Goal: Task Accomplishment & Management: Manage account settings

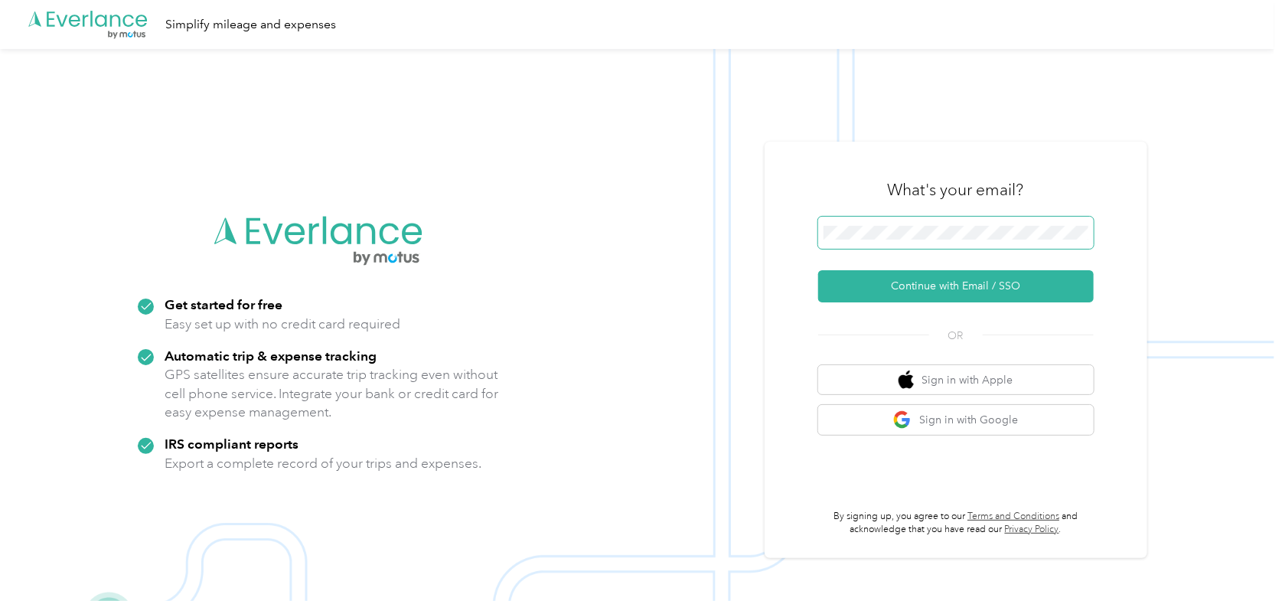
click at [913, 240] on span at bounding box center [955, 233] width 275 height 32
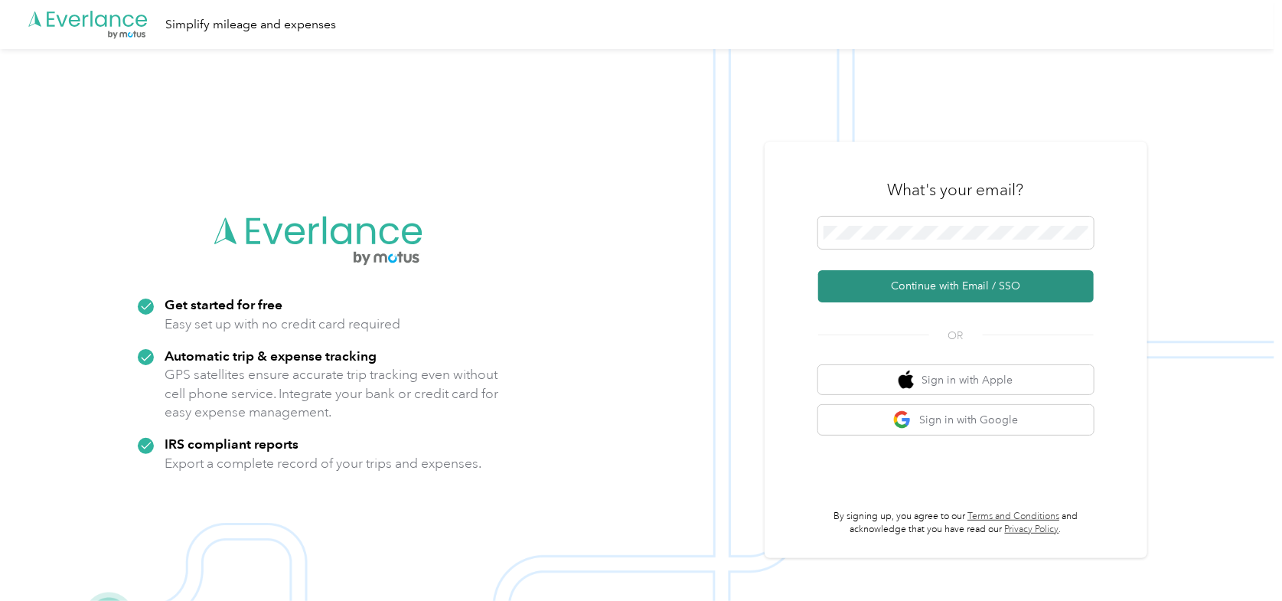
click at [912, 290] on button "Continue with Email / SSO" at bounding box center [955, 286] width 275 height 32
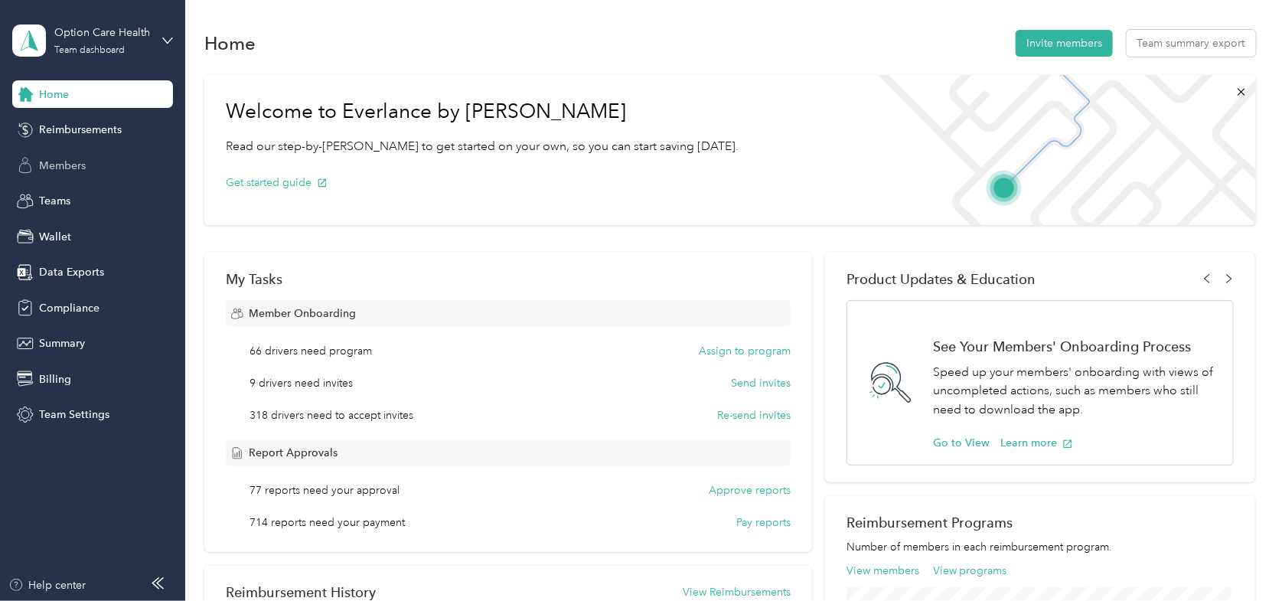
click at [54, 165] on span "Members" at bounding box center [62, 166] width 47 height 16
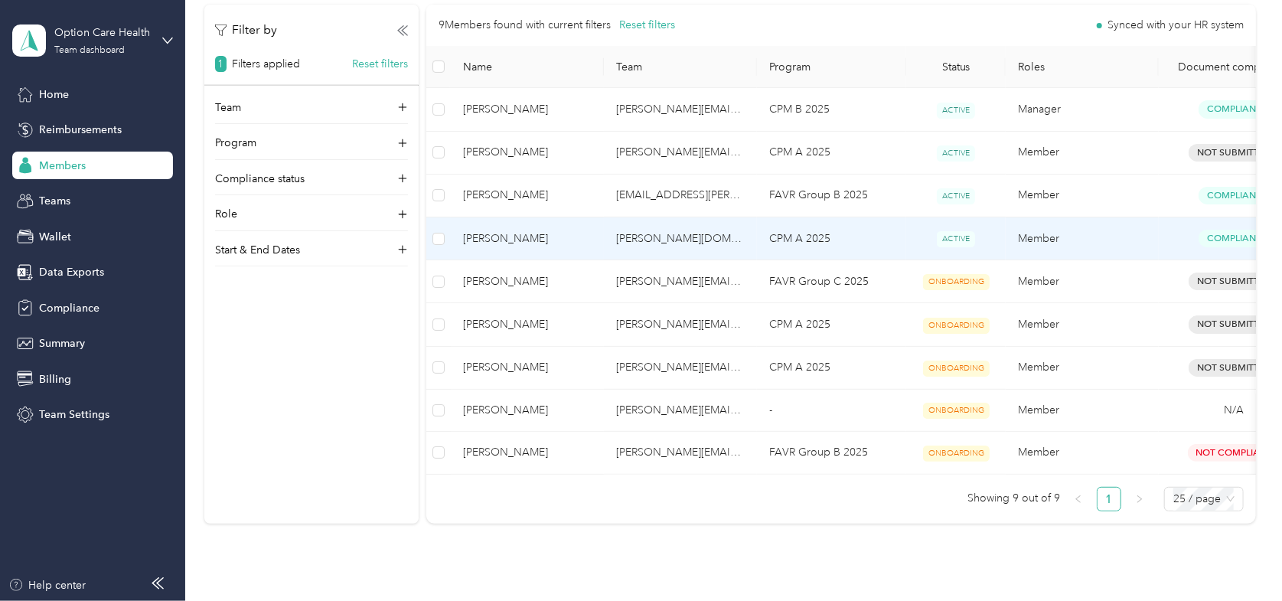
scroll to position [230, 0]
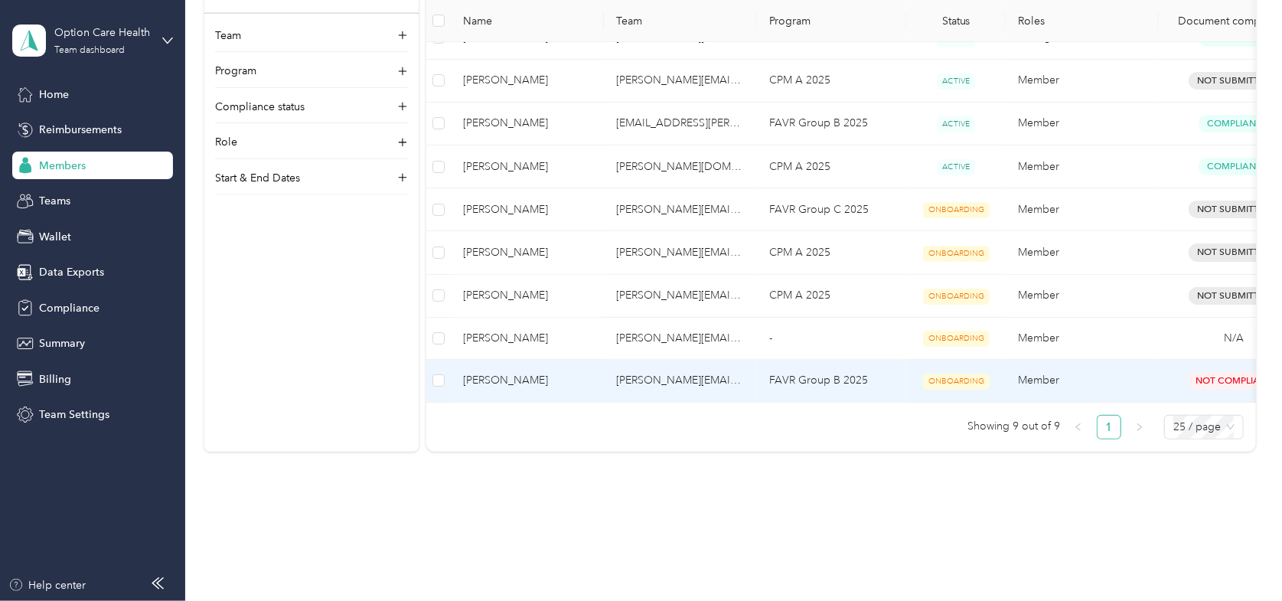
click at [491, 379] on span "Jason A. Griffith" at bounding box center [527, 380] width 129 height 17
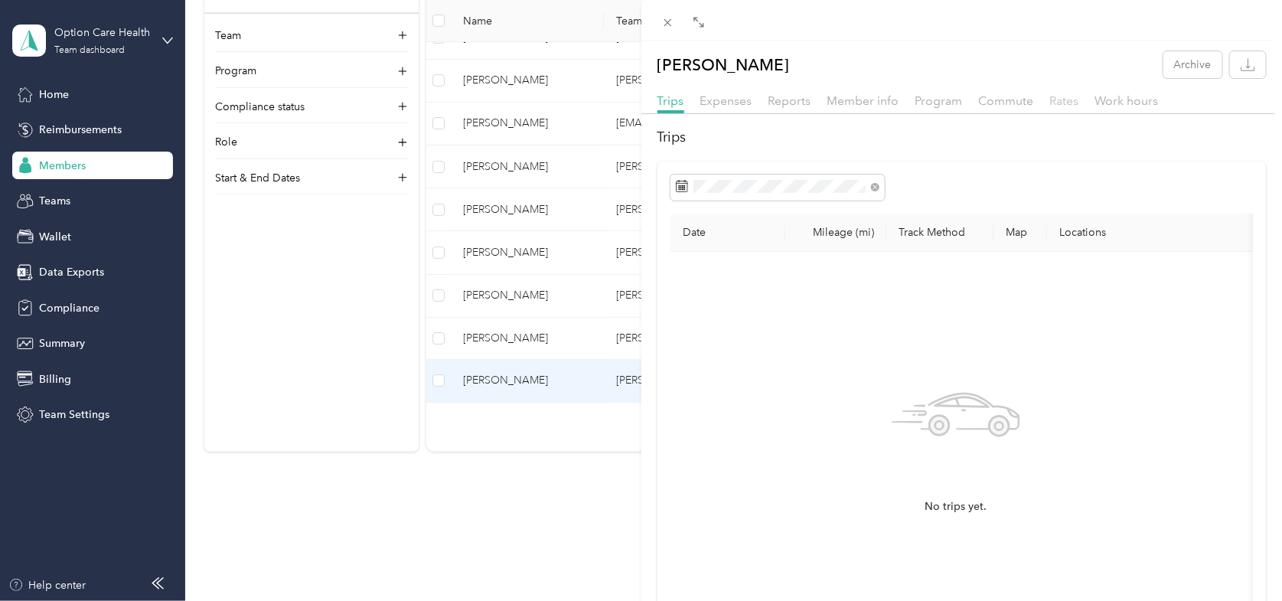
click at [1071, 99] on span "Rates" at bounding box center [1064, 100] width 29 height 15
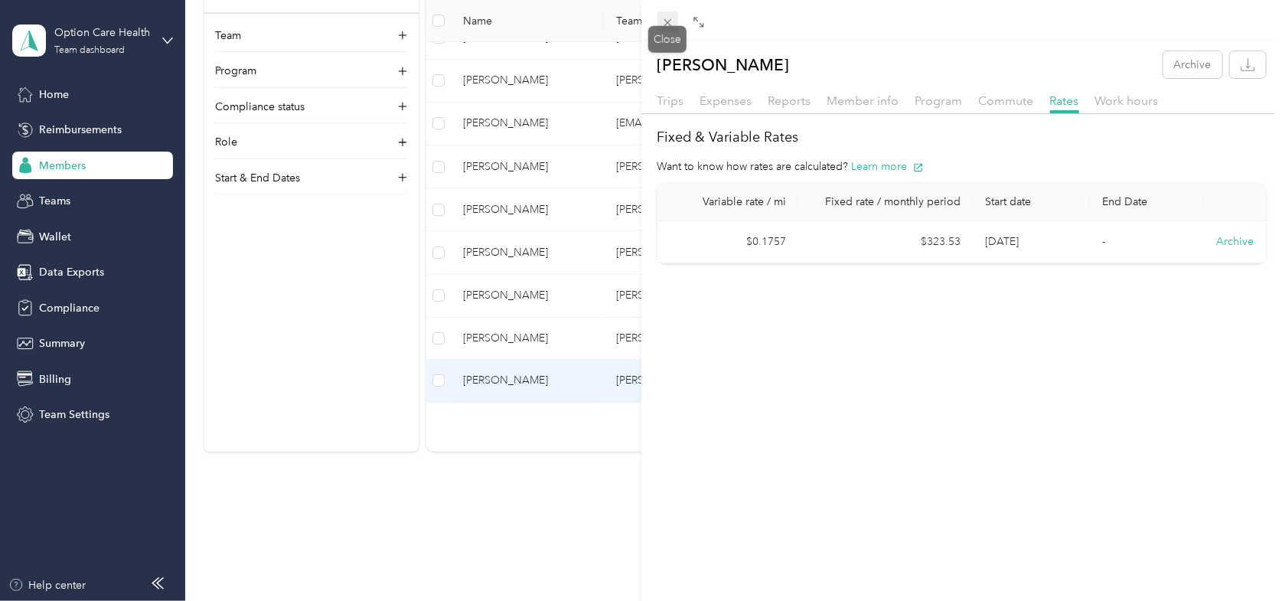
click at [662, 20] on icon at bounding box center [667, 22] width 13 height 13
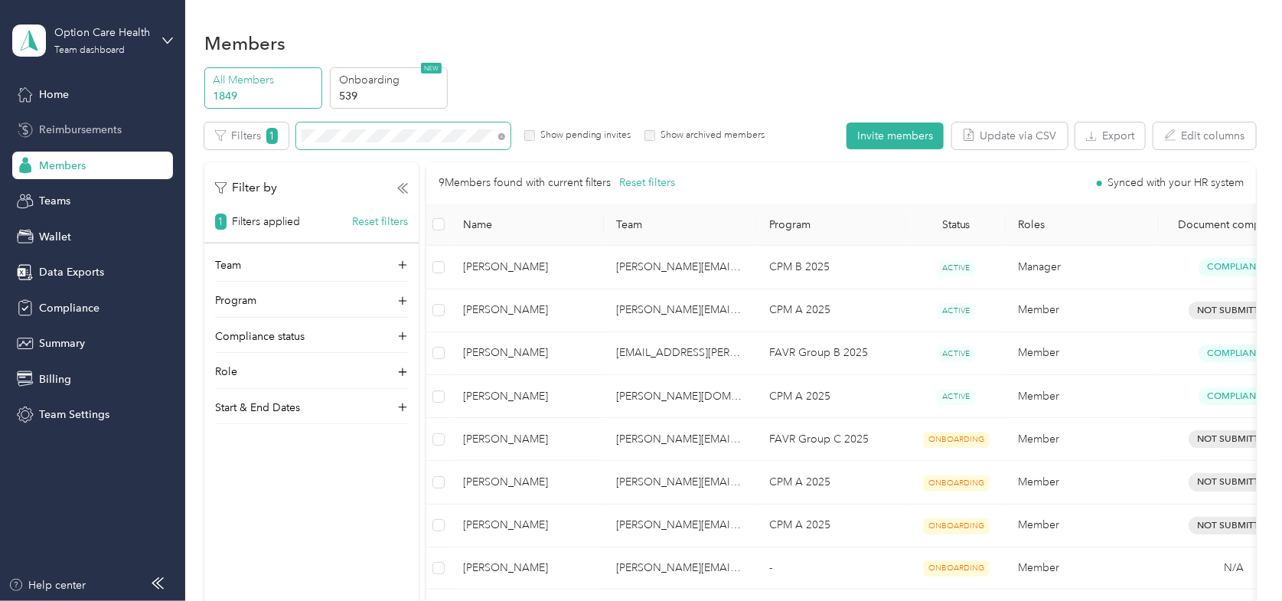
click at [38, 120] on section "Option Care Health Team dashboard Home Reimbursements Members Teams Wallet Data…" at bounding box center [637, 300] width 1274 height 601
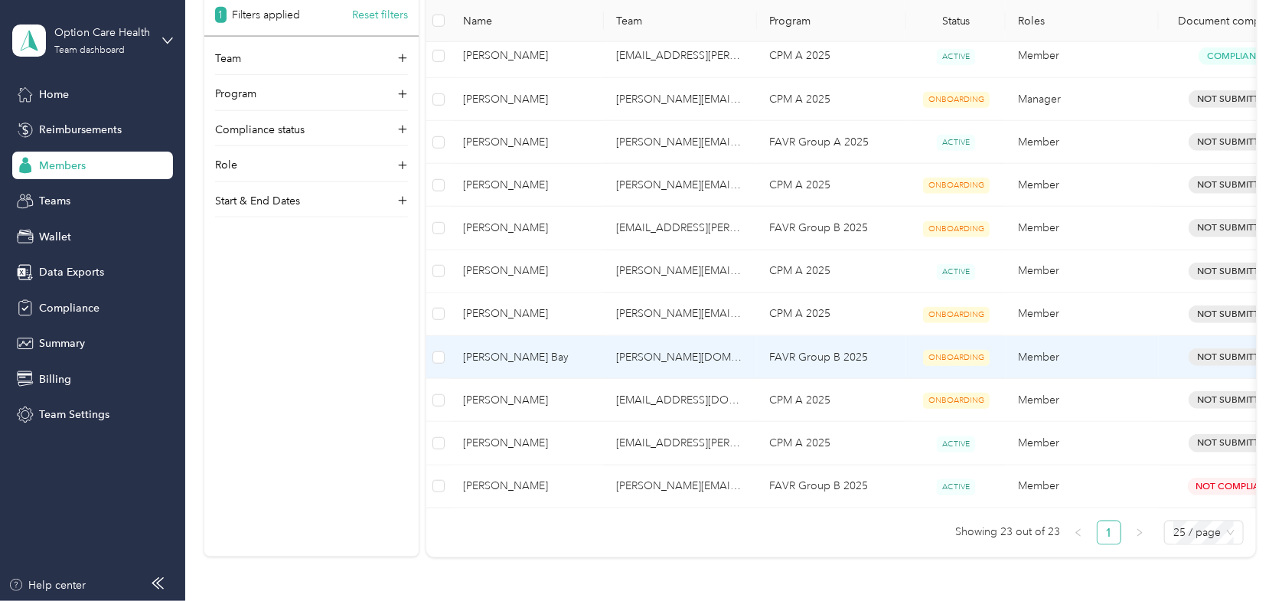
scroll to position [765, 0]
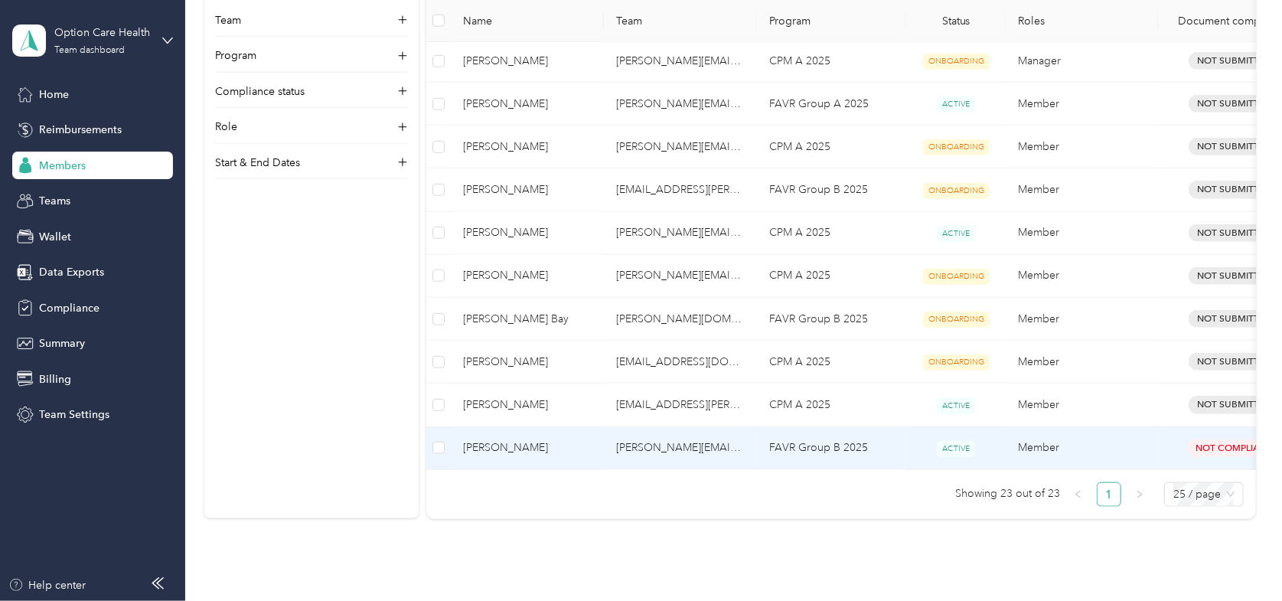
click at [480, 443] on span "Lisa A. Young" at bounding box center [527, 447] width 129 height 17
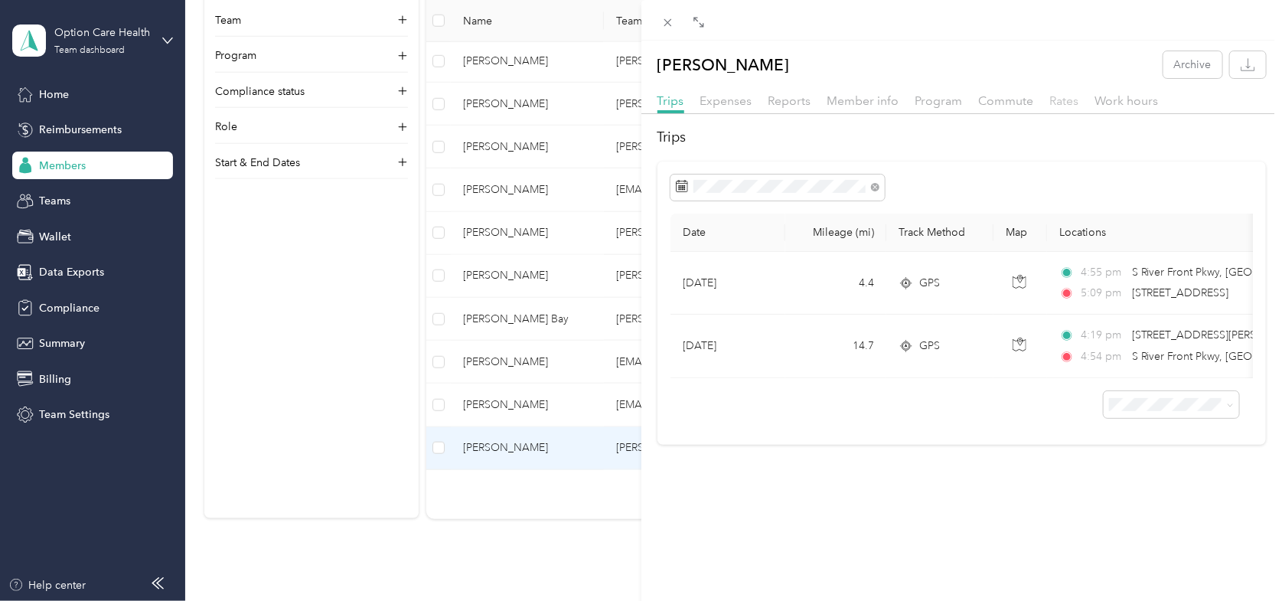
click at [1062, 99] on span "Rates" at bounding box center [1064, 100] width 29 height 15
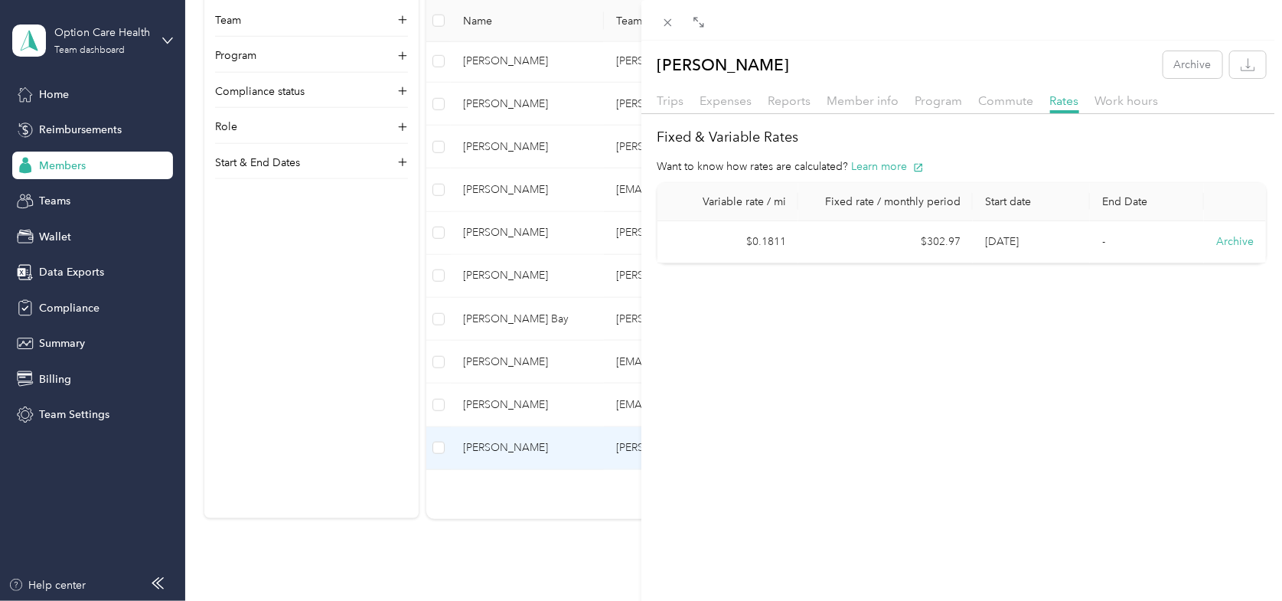
click at [51, 588] on div "Lisa A. Young Archive Trips Expenses Reports Member info Program Commute Rates …" at bounding box center [641, 300] width 1282 height 601
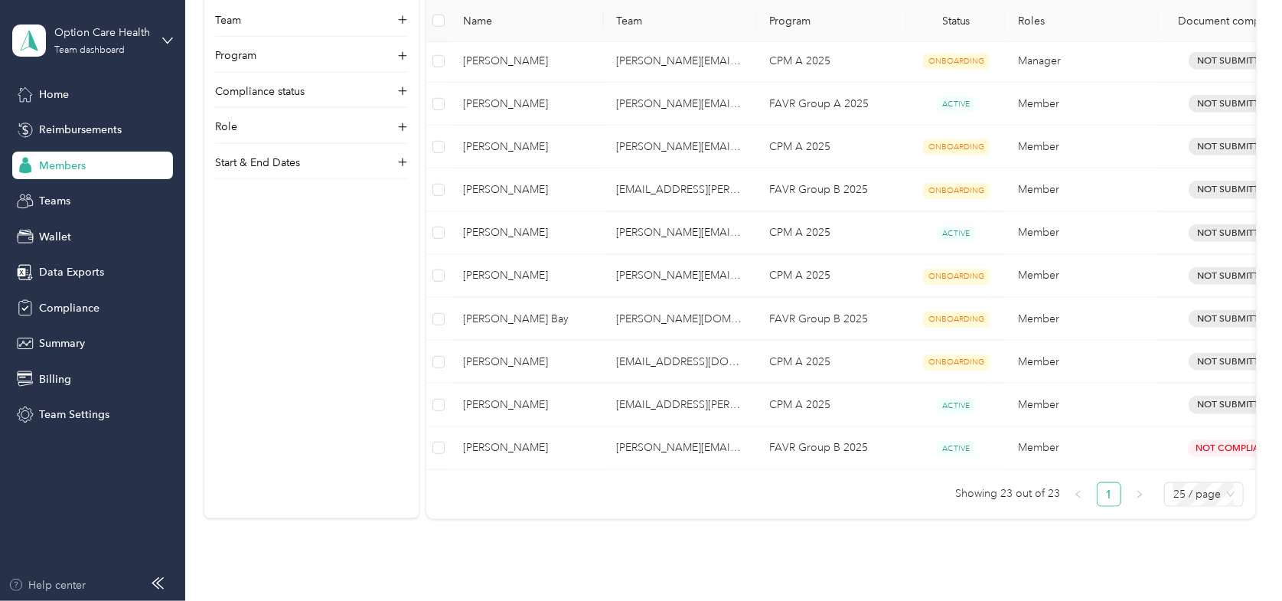
click at [64, 582] on div "Help center" at bounding box center [47, 585] width 78 height 16
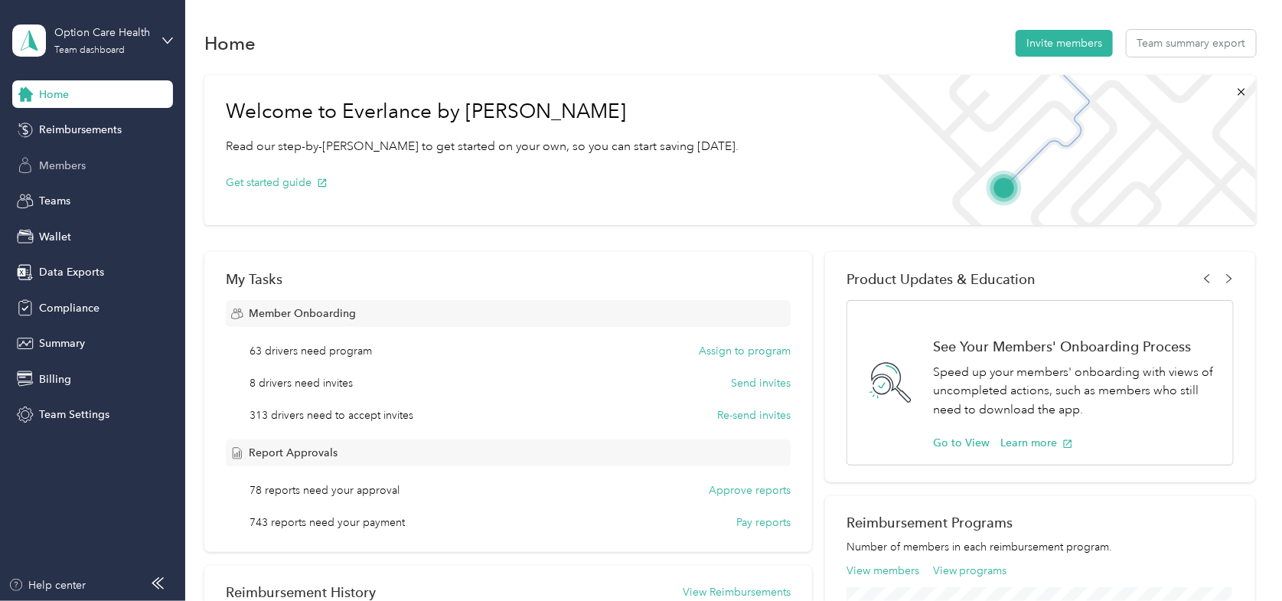
click at [81, 159] on span "Members" at bounding box center [62, 166] width 47 height 16
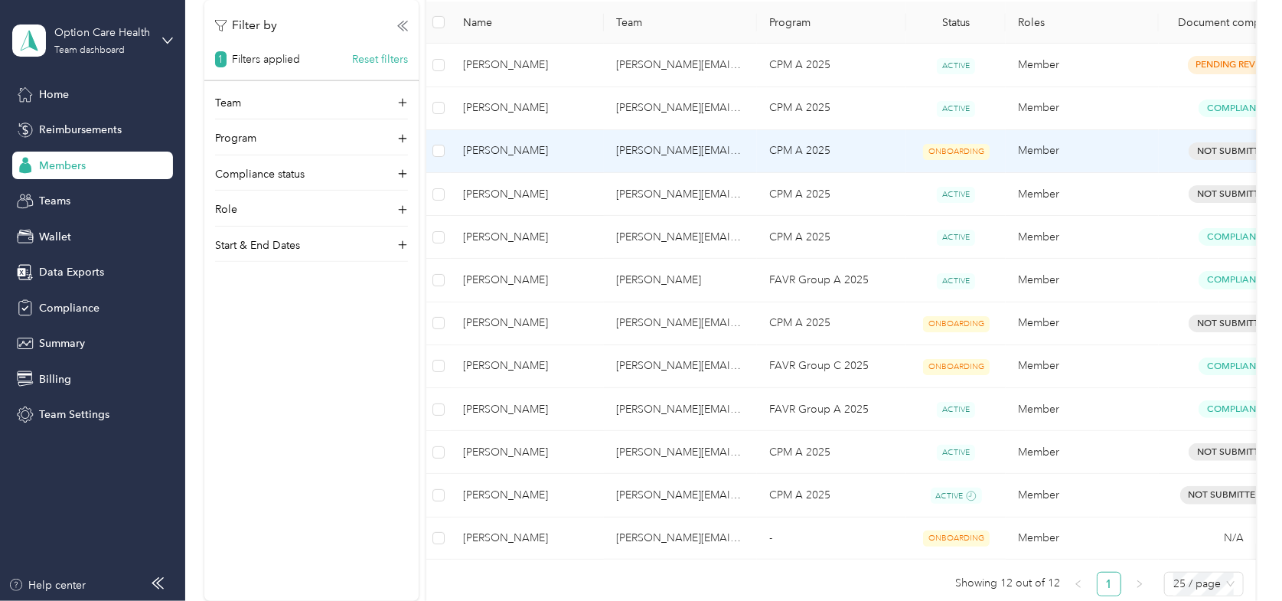
scroll to position [230, 0]
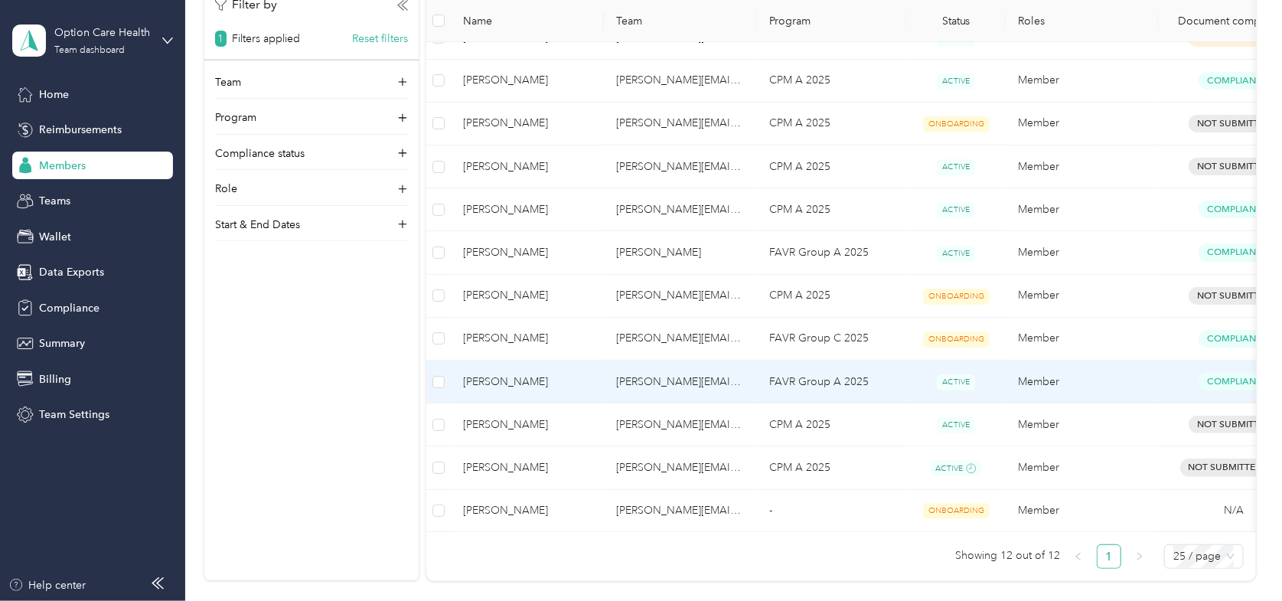
click at [503, 376] on span "[PERSON_NAME]" at bounding box center [527, 381] width 129 height 17
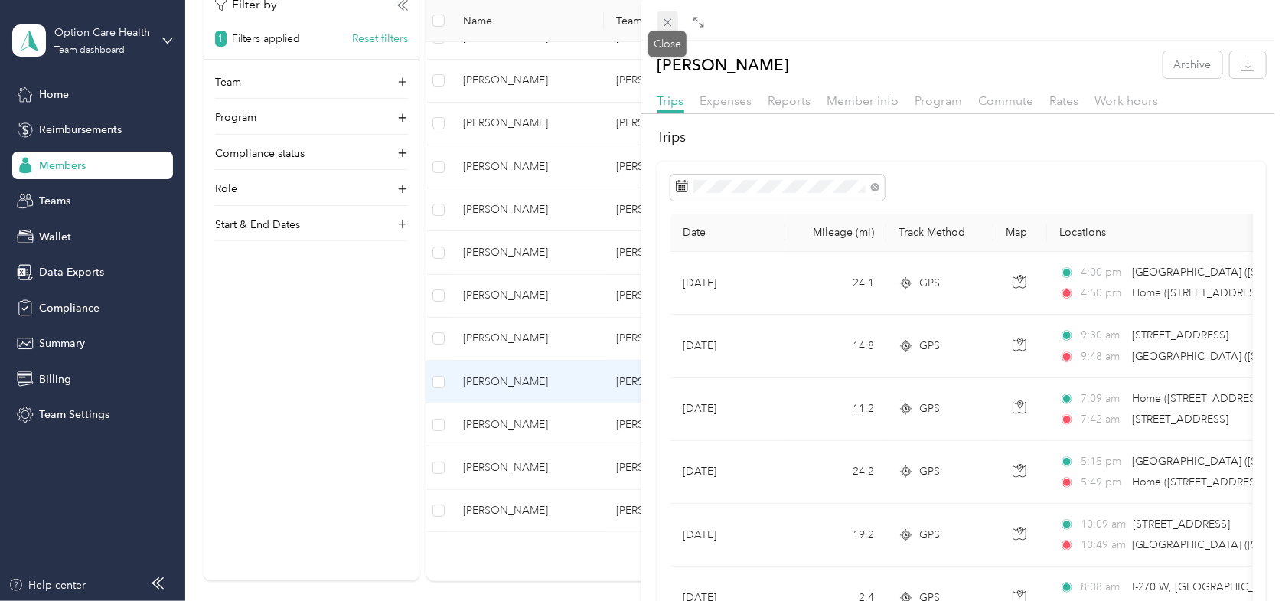
click at [661, 22] on icon at bounding box center [667, 22] width 13 height 13
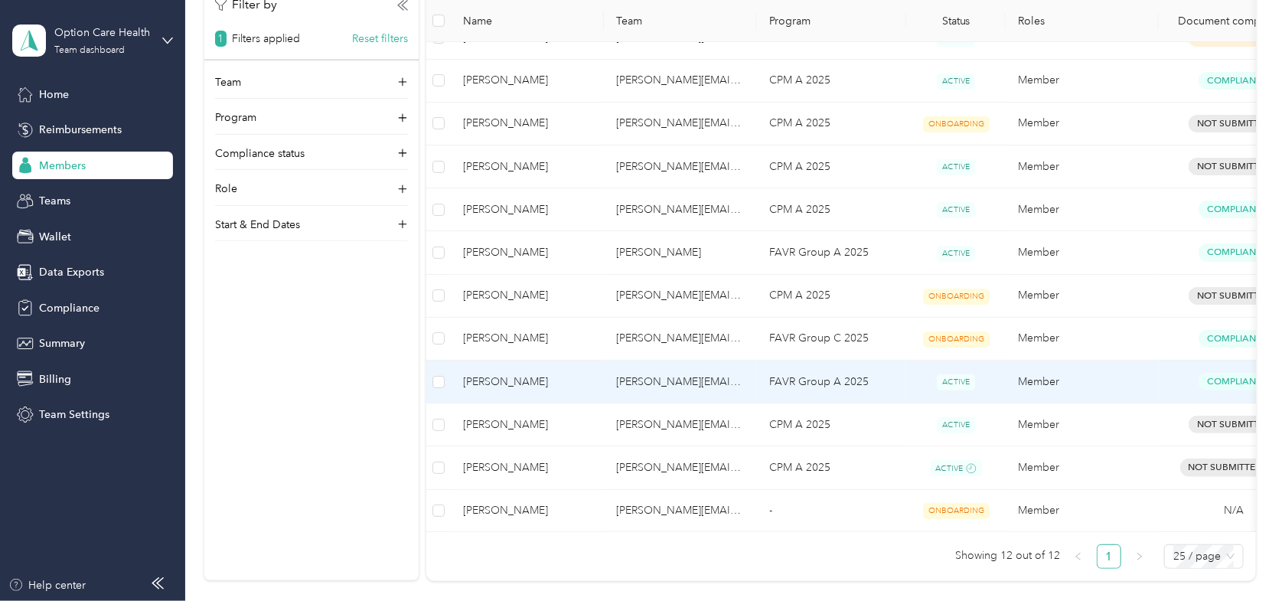
click at [493, 382] on span "[PERSON_NAME]" at bounding box center [527, 381] width 129 height 17
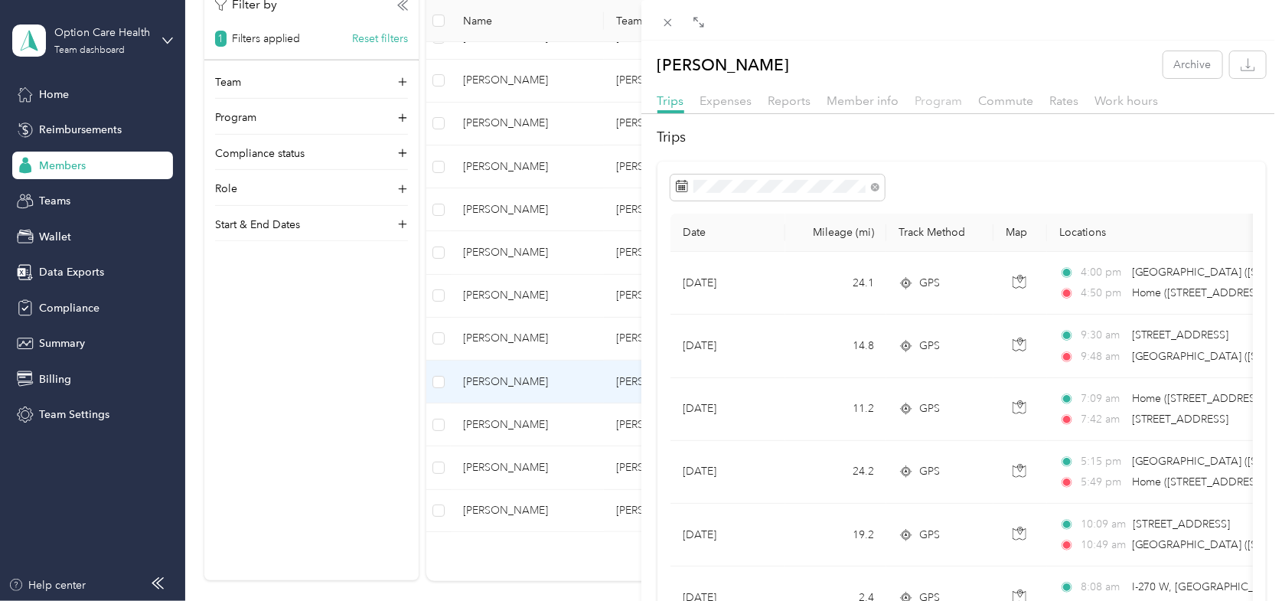
click at [934, 98] on span "Program" at bounding box center [938, 100] width 47 height 15
